Goal: Information Seeking & Learning: Learn about a topic

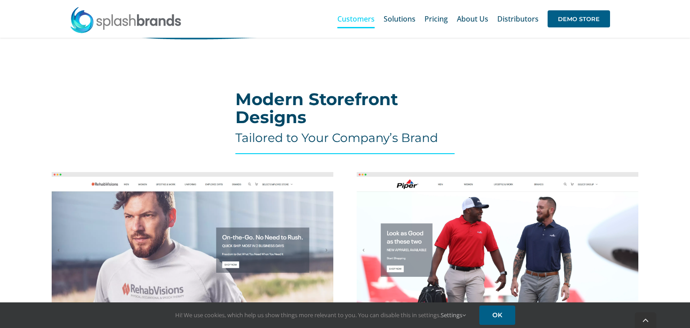
scroll to position [287, 0]
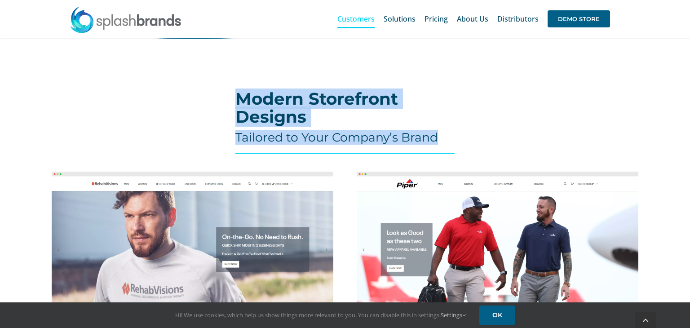
drag, startPoint x: 236, startPoint y: 97, endPoint x: 455, endPoint y: 134, distance: 222.3
copy div "Modern Storefront Designs Tailored to Your Company’s Brand"
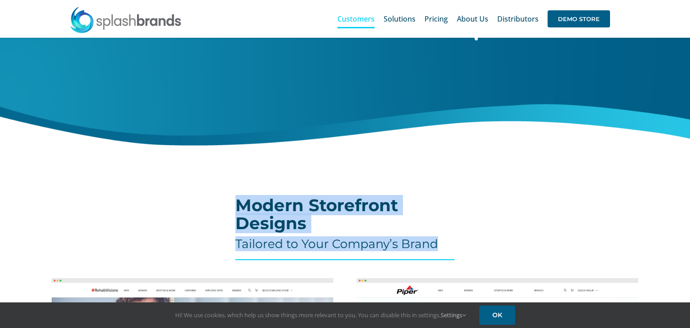
scroll to position [180, 0]
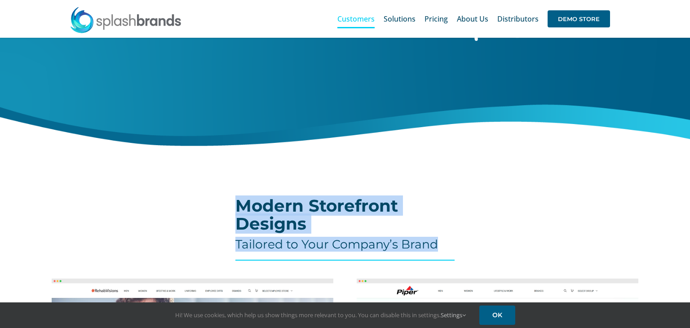
click at [295, 205] on h2 "Modern Storefront Designs" at bounding box center [345, 215] width 220 height 36
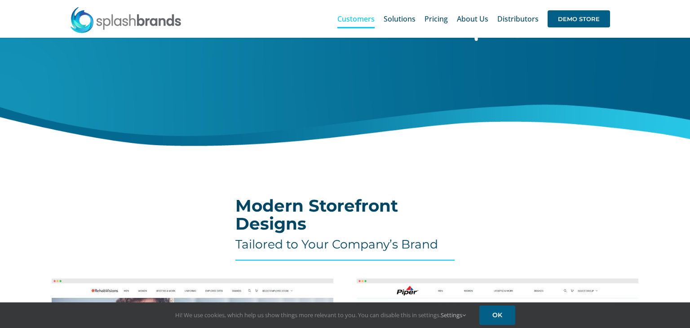
click at [295, 205] on h2 "Modern Storefront Designs" at bounding box center [345, 215] width 220 height 36
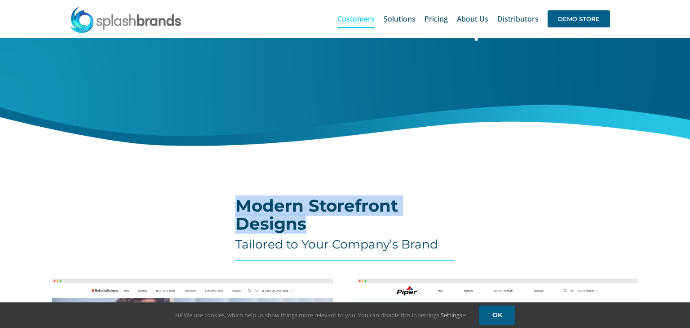
drag, startPoint x: 232, startPoint y: 210, endPoint x: 317, endPoint y: 220, distance: 85.5
copy h2 "Modern Storefront Designs"
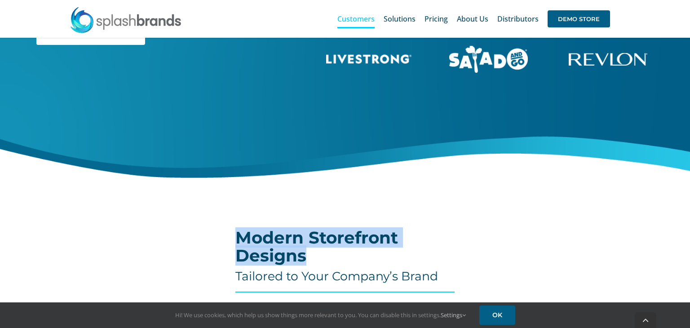
scroll to position [150, 0]
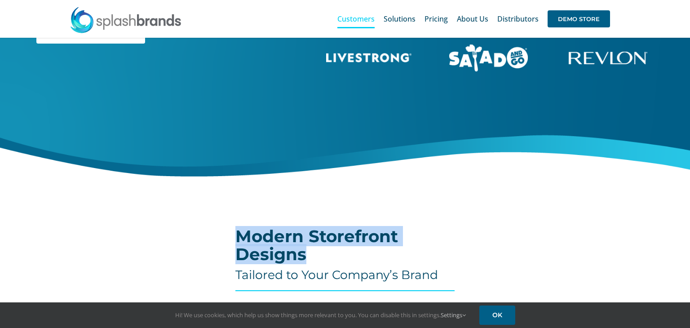
click at [261, 252] on h2 "Modern Storefront Designs" at bounding box center [345, 245] width 220 height 36
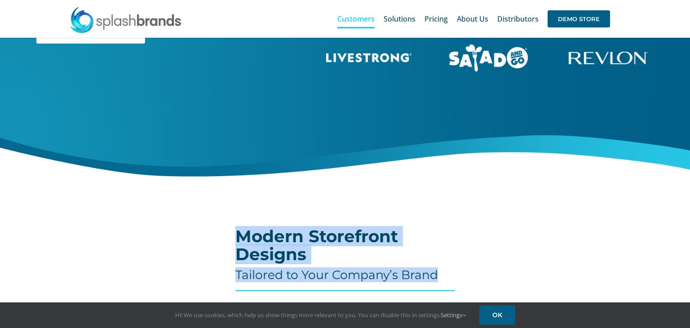
drag, startPoint x: 225, startPoint y: 234, endPoint x: 445, endPoint y: 273, distance: 223.6
copy div "Modern Storefront Designs Tailored to Your Company’s Brand"
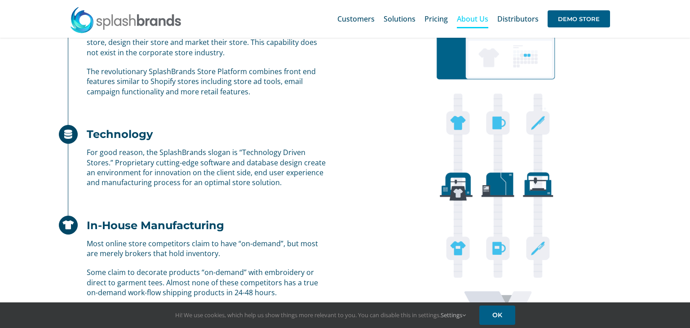
scroll to position [788, 0]
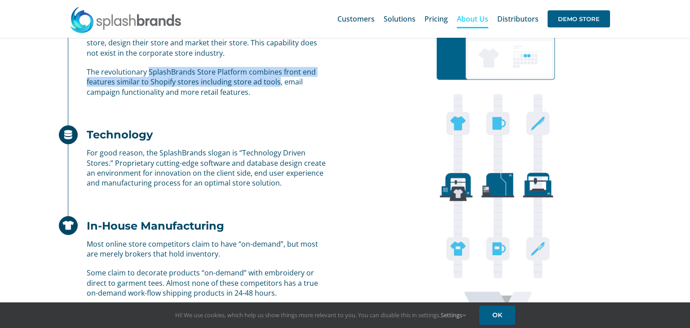
drag, startPoint x: 276, startPoint y: 83, endPoint x: 148, endPoint y: 71, distance: 129.1
click at [148, 71] on p "The revolutionary SplashBrands Store Platform combines front end features simil…" at bounding box center [208, 82] width 243 height 30
copy p "SplashBrands Store Platform combines front end features similar to Shopify stor…"
